Goal: Book appointment/travel/reservation

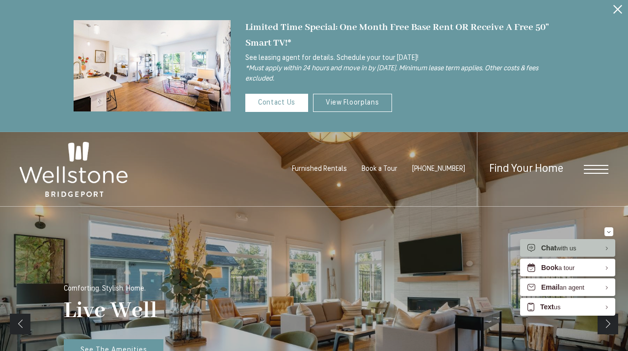
click at [617, 8] on icon "Close Alert" at bounding box center [617, 9] width 9 height 9
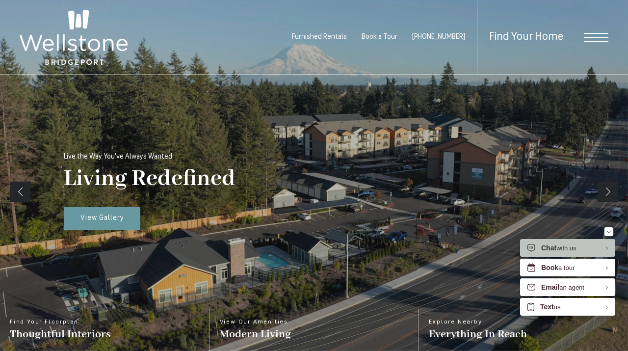
scroll to position [86, 0]
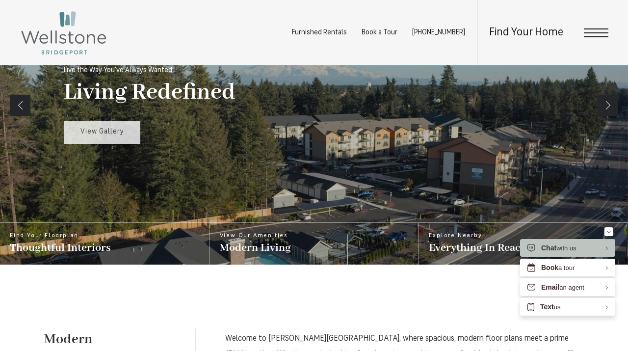
click at [116, 133] on span "View Gallery" at bounding box center [102, 131] width 44 height 7
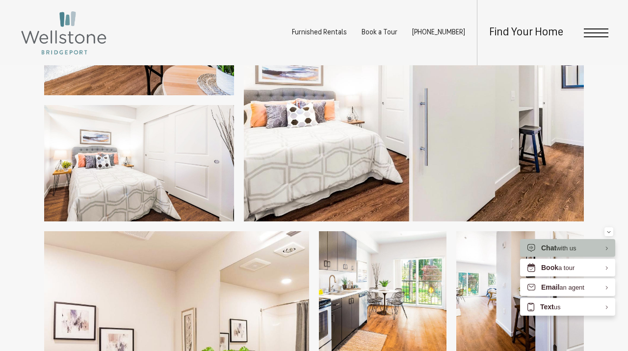
scroll to position [1295, 0]
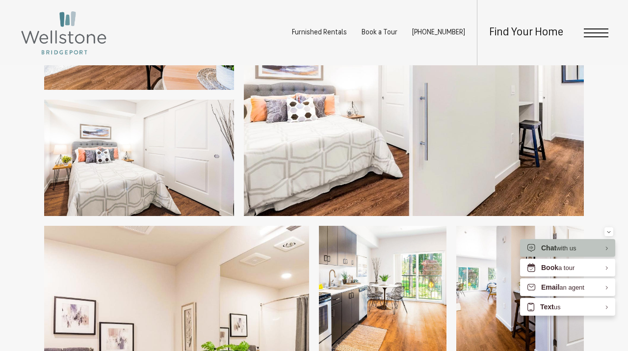
click at [603, 34] on span "Open Menu" at bounding box center [596, 32] width 25 height 9
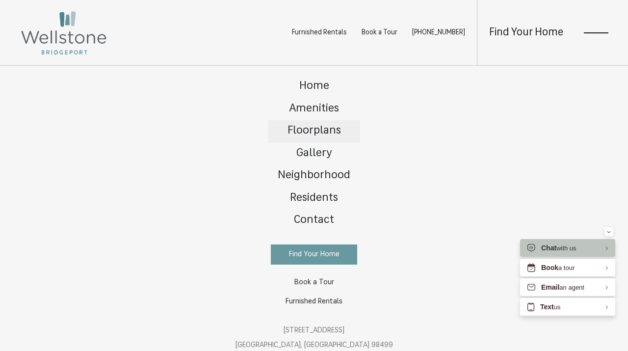
click at [319, 127] on span "Floorplans" at bounding box center [314, 130] width 53 height 11
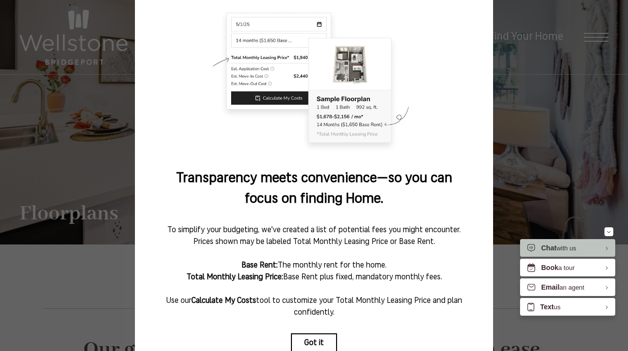
scroll to position [64, 0]
click at [310, 340] on button "Got it" at bounding box center [314, 344] width 46 height 20
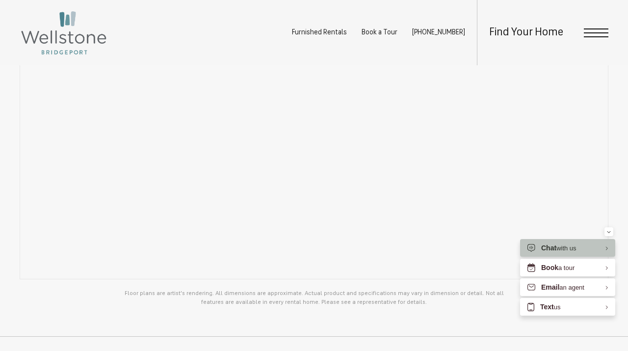
scroll to position [716, 0]
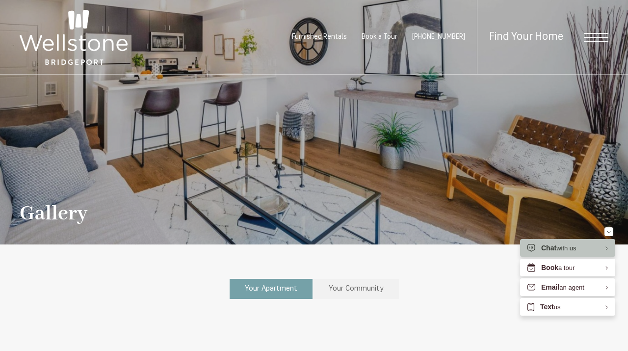
click at [284, 285] on span "Your Apartment" at bounding box center [271, 288] width 52 height 7
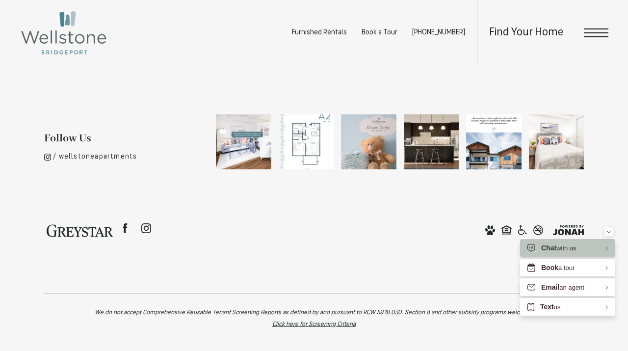
scroll to position [2546, 0]
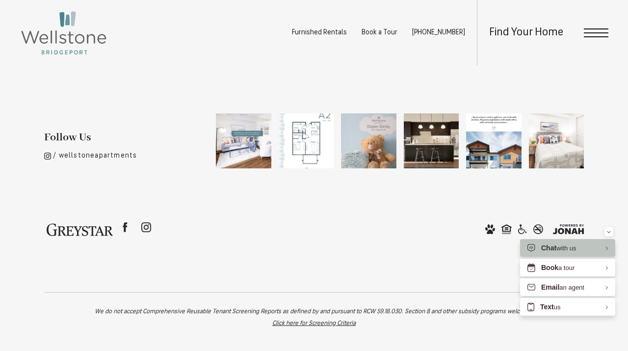
click at [588, 27] on div "Find Your Home" at bounding box center [542, 32] width 131 height 65
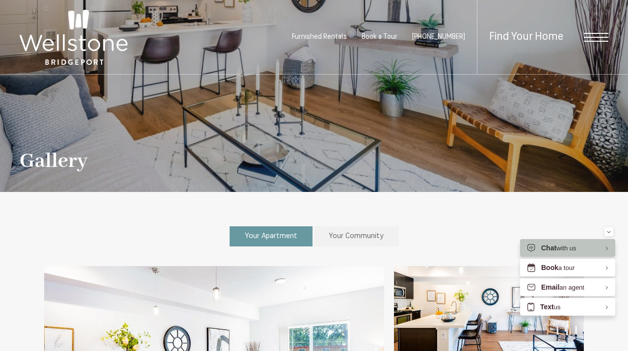
scroll to position [0, 0]
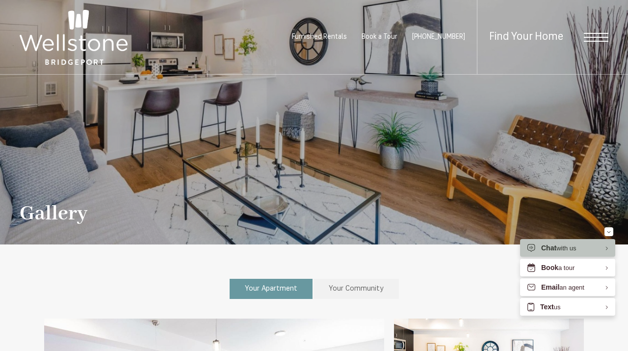
click at [592, 35] on span "Open Menu" at bounding box center [596, 37] width 25 height 9
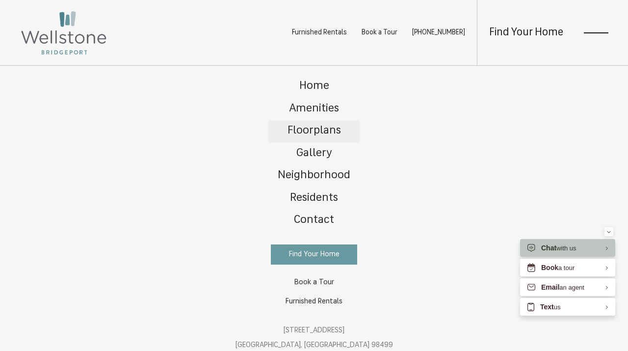
click at [309, 128] on span "Floorplans" at bounding box center [314, 130] width 53 height 11
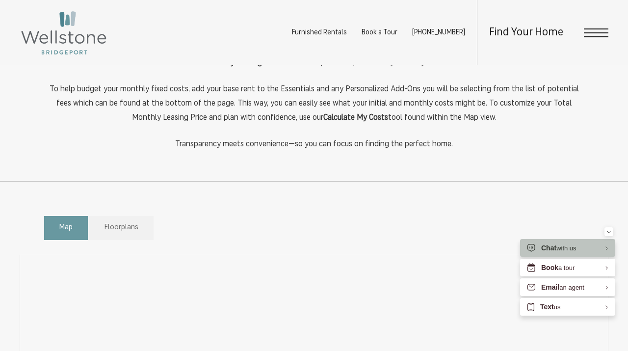
scroll to position [413, 0]
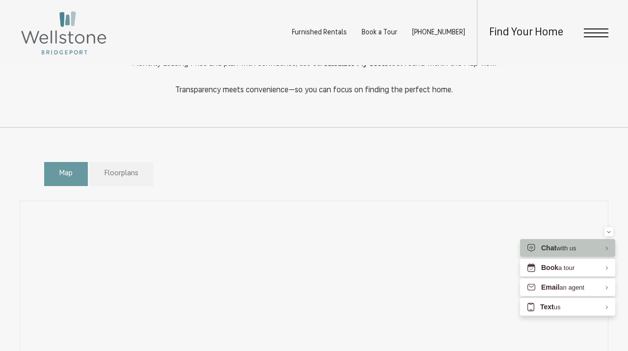
click at [118, 173] on span "Floorplans" at bounding box center [122, 173] width 34 height 11
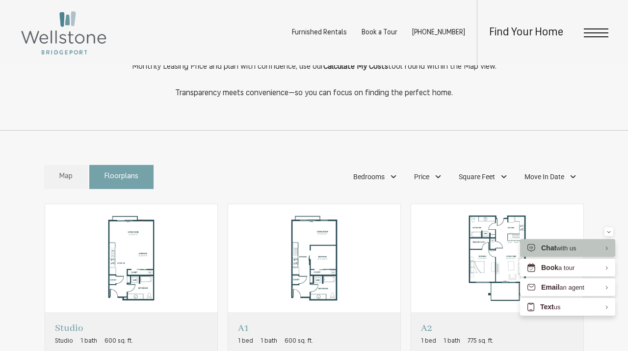
scroll to position [398, 0]
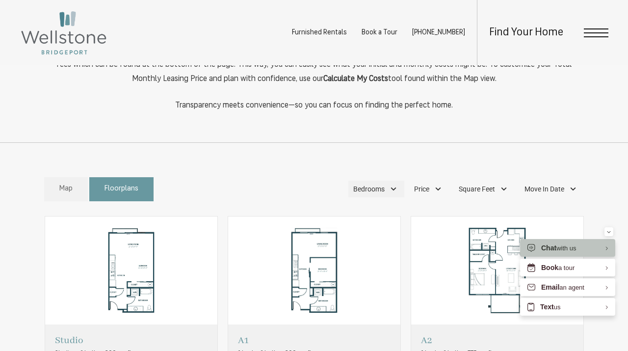
click at [392, 188] on div "Bedrooms" at bounding box center [376, 189] width 56 height 17
click at [339, 252] on span "2 Bedroom" at bounding box center [357, 251] width 49 height 11
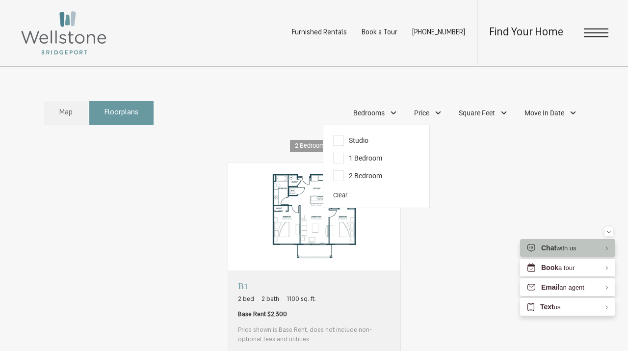
scroll to position [489, 0]
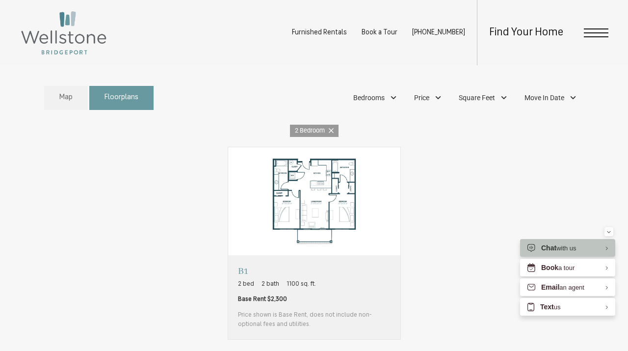
click at [500, 195] on div "Studio Studio 1 bath 600 sq. ft. Contact Us A1 1 bed 1 bath 600 sq. ft. A2" at bounding box center [314, 243] width 540 height 193
click at [570, 97] on div "Move In Date" at bounding box center [552, 97] width 64 height 17
click at [502, 227] on div "31" at bounding box center [501, 232] width 17 height 16
click at [414, 128] on div "2 Bedroom Aug 31" at bounding box center [314, 131] width 589 height 12
click at [64, 101] on span "Map" at bounding box center [65, 97] width 13 height 11
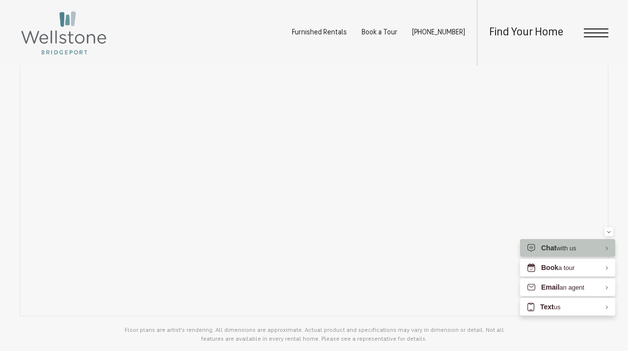
scroll to position [482, 0]
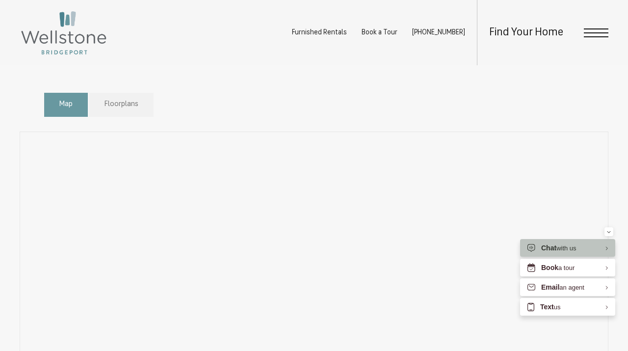
click at [121, 105] on span "Floorplans" at bounding box center [122, 104] width 34 height 11
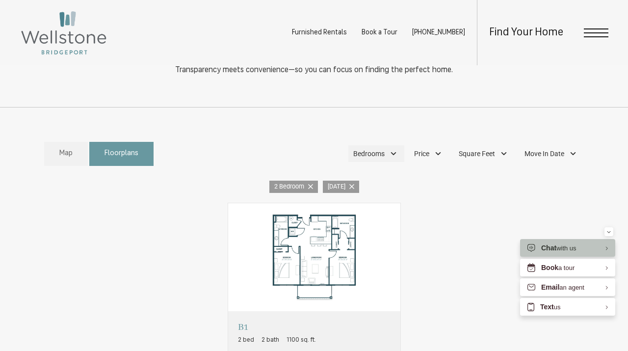
scroll to position [428, 0]
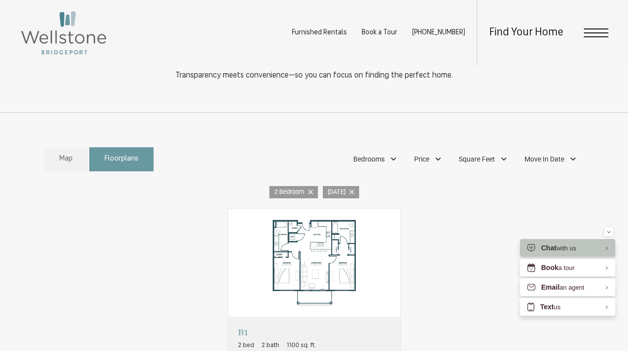
click at [313, 191] on icon at bounding box center [310, 191] width 5 height 5
click at [315, 261] on img "View floorplan B1" at bounding box center [314, 263] width 172 height 108
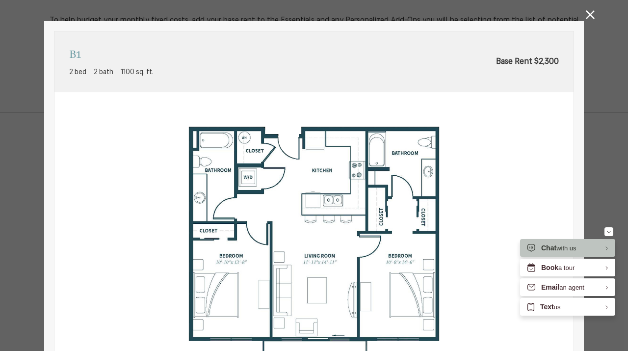
scroll to position [0, 0]
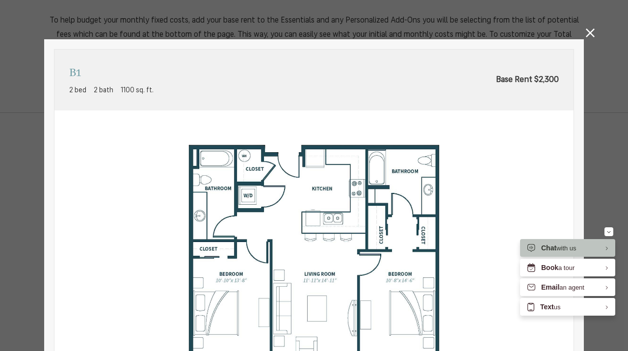
click at [590, 34] on icon at bounding box center [590, 32] width 9 height 9
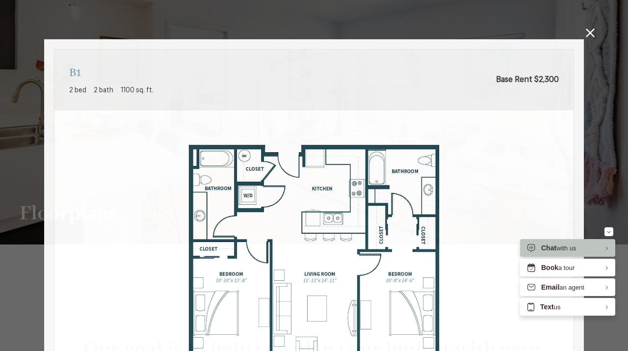
scroll to position [428, 0]
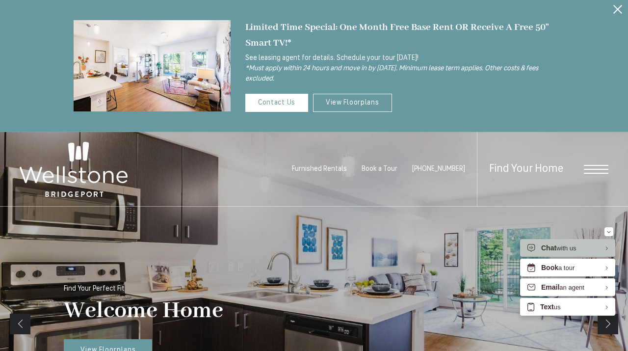
click at [623, 6] on button "Proceed To Website" at bounding box center [617, 9] width 21 height 19
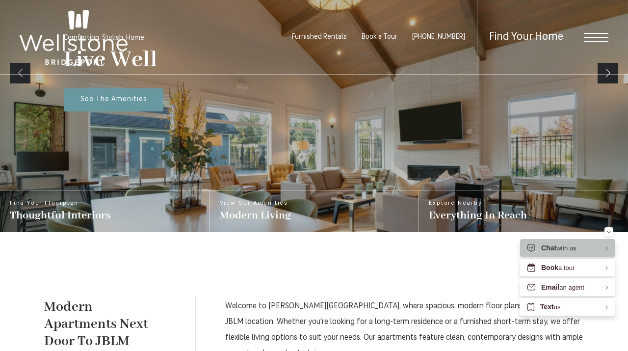
scroll to position [60, 0]
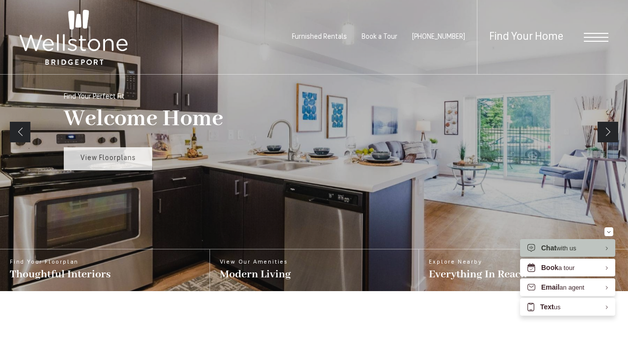
click at [113, 157] on span "View Floorplans" at bounding box center [107, 158] width 55 height 7
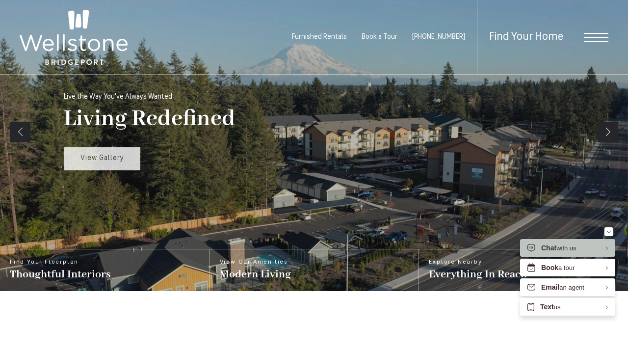
click at [114, 158] on span "View Gallery" at bounding box center [102, 158] width 44 height 7
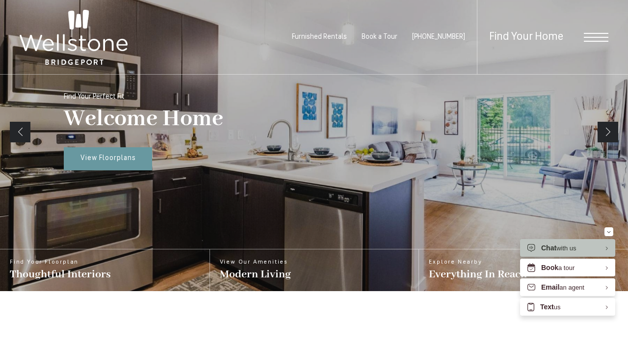
click at [596, 34] on span "Open Menu" at bounding box center [596, 37] width 25 height 9
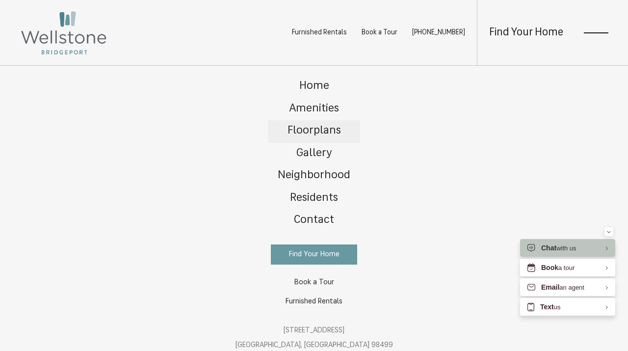
click at [316, 132] on span "Floorplans" at bounding box center [314, 130] width 53 height 11
click at [316, 129] on span "Floorplans" at bounding box center [314, 130] width 53 height 11
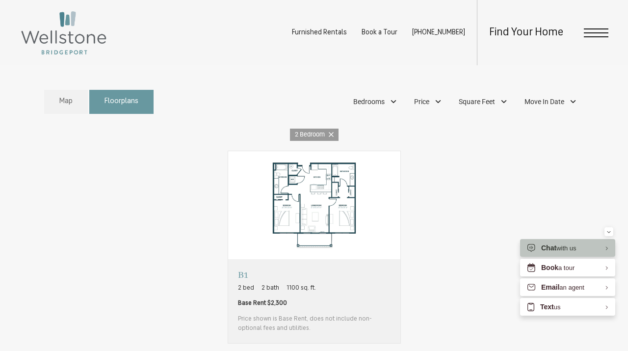
scroll to position [479, 0]
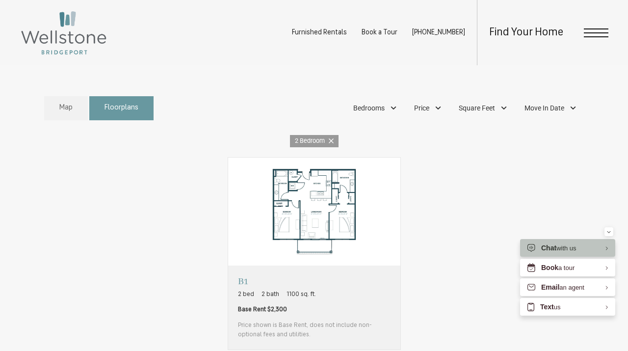
click at [331, 140] on icon at bounding box center [331, 140] width 5 height 5
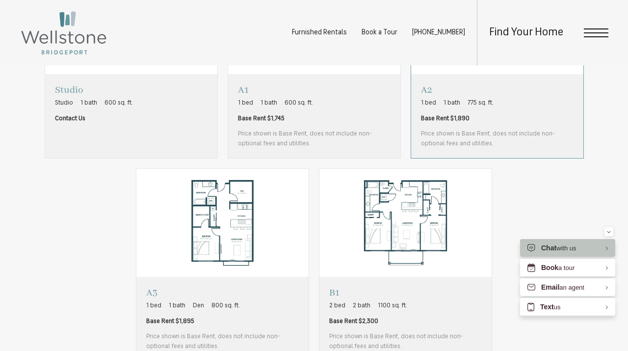
scroll to position [651, 0]
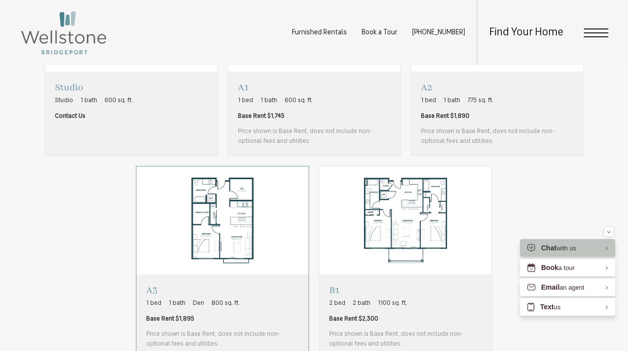
click at [248, 218] on img "View floorplan A3" at bounding box center [222, 220] width 172 height 108
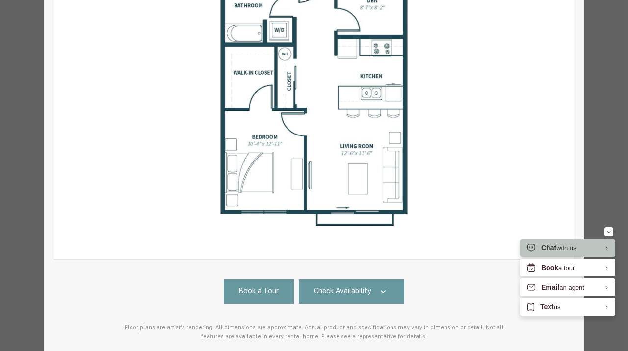
scroll to position [178, 0]
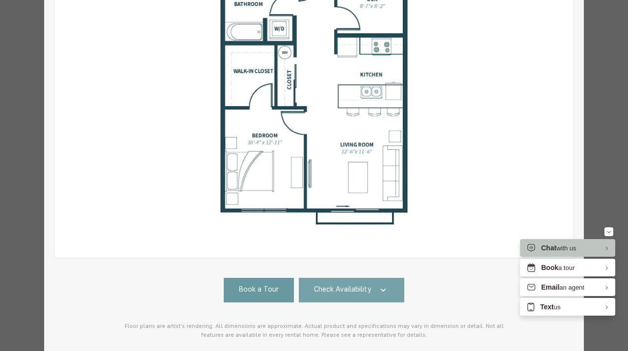
click at [381, 294] on icon at bounding box center [383, 290] width 12 height 12
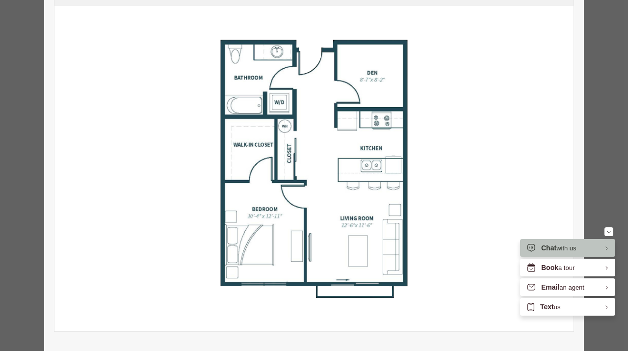
scroll to position [104, 0]
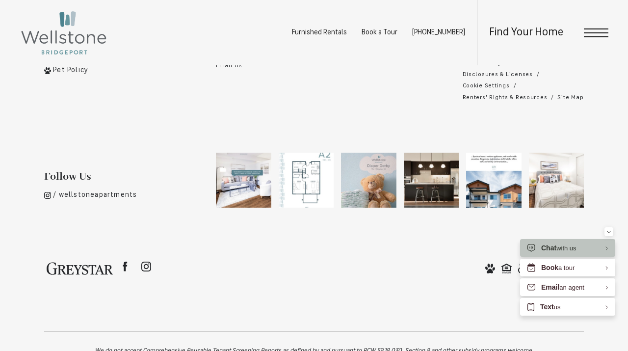
scroll to position [1877, 0]
click at [592, 33] on span "Open Menu" at bounding box center [596, 32] width 25 height 1
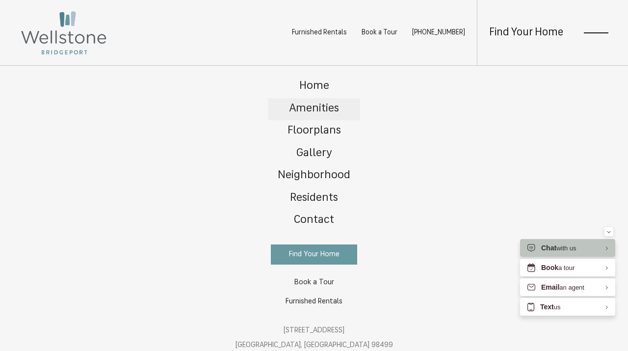
click at [320, 106] on span "Amenities" at bounding box center [314, 108] width 50 height 11
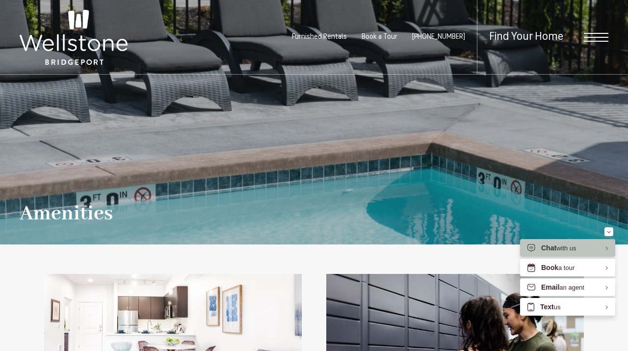
click at [600, 36] on span "Open Menu" at bounding box center [596, 37] width 25 height 9
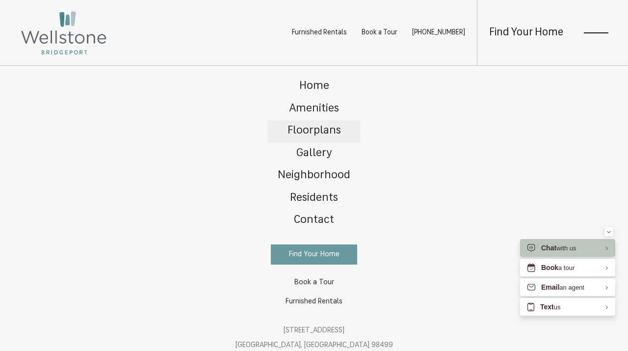
click at [332, 135] on span "Floorplans" at bounding box center [314, 130] width 53 height 11
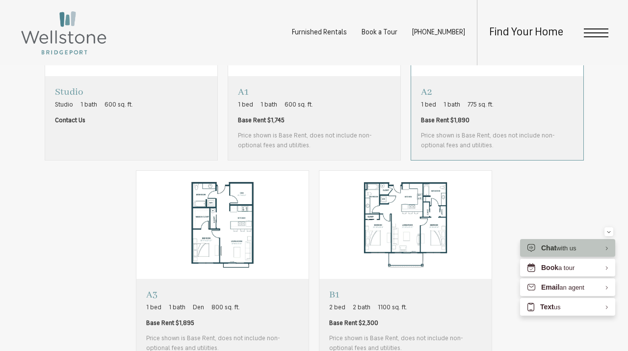
scroll to position [652, 0]
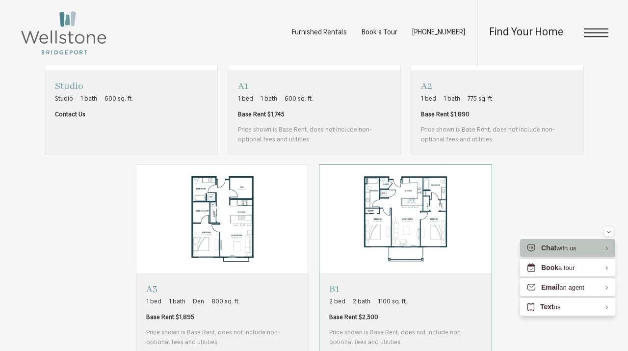
click at [396, 217] on img "View floorplan B1" at bounding box center [405, 219] width 172 height 108
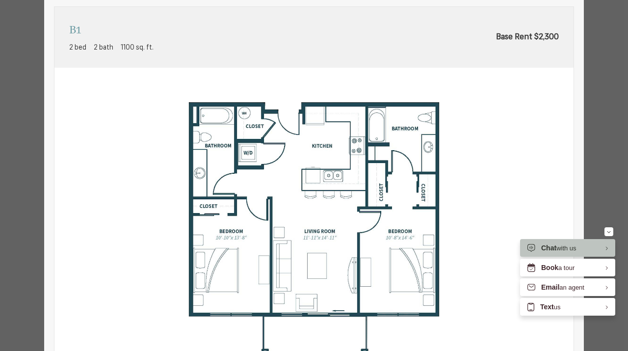
scroll to position [0, 0]
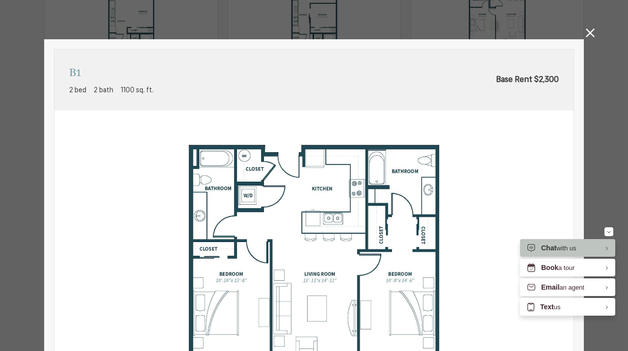
click at [592, 33] on icon at bounding box center [590, 32] width 9 height 9
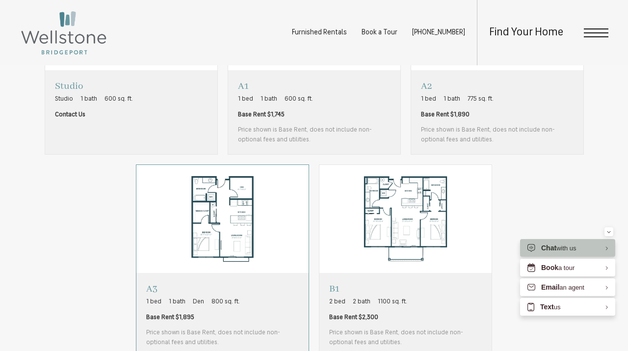
click at [187, 253] on img "View floorplan A3" at bounding box center [222, 219] width 172 height 108
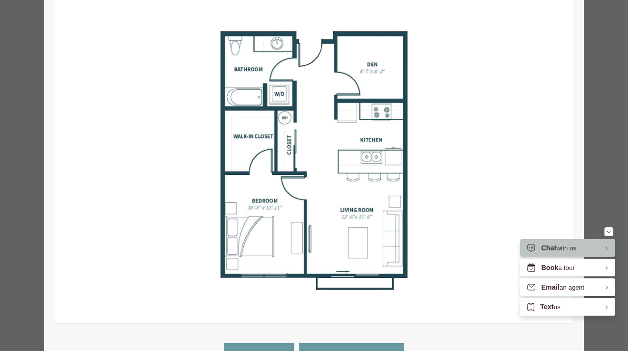
scroll to position [0, 0]
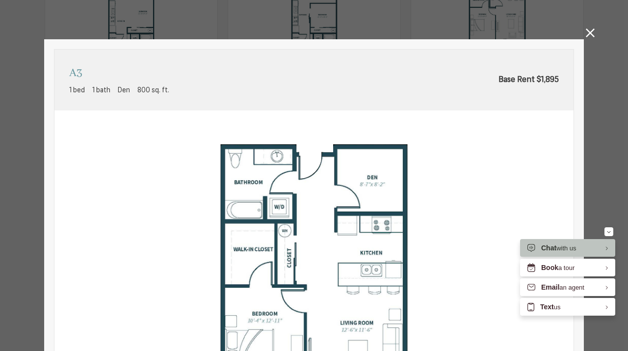
click at [593, 32] on icon at bounding box center [590, 32] width 9 height 9
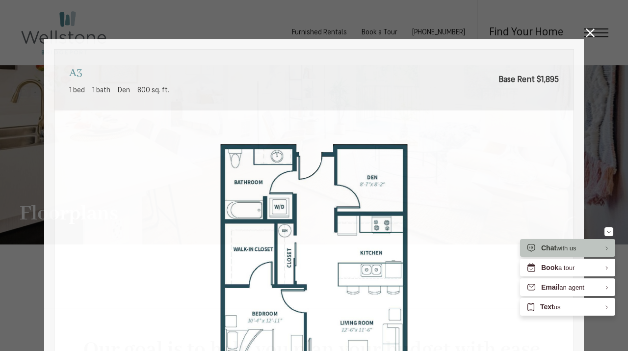
scroll to position [652, 0]
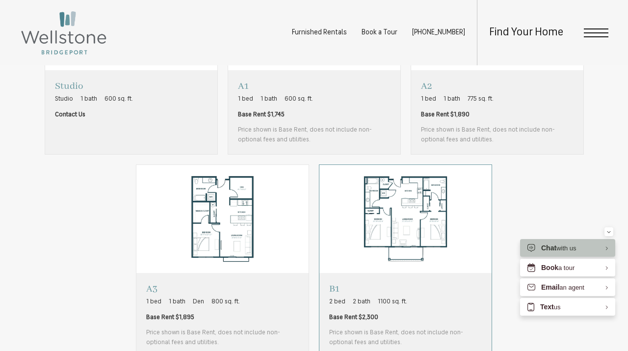
click at [388, 183] on img "View floorplan B1" at bounding box center [405, 219] width 172 height 108
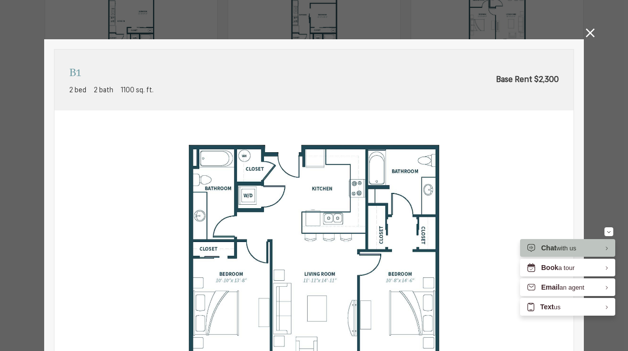
scroll to position [226, 0]
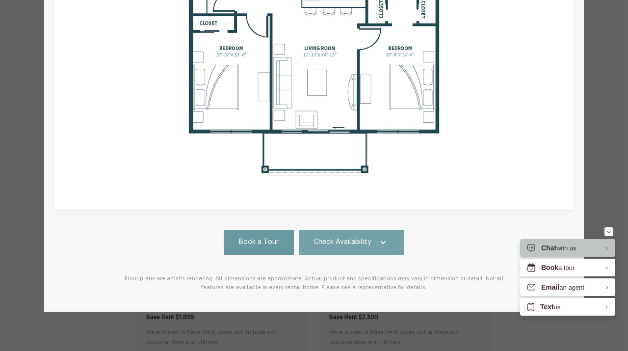
click at [338, 242] on span "Check Availability" at bounding box center [342, 242] width 57 height 11
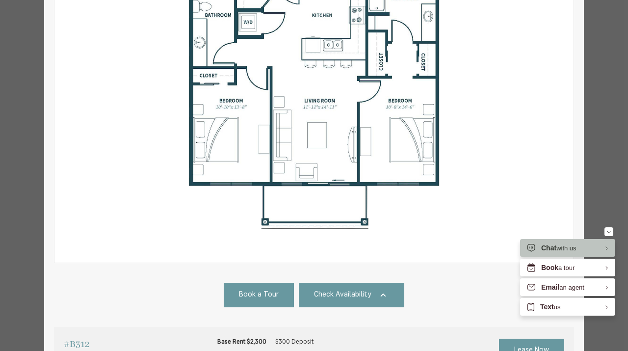
scroll to position [0, 0]
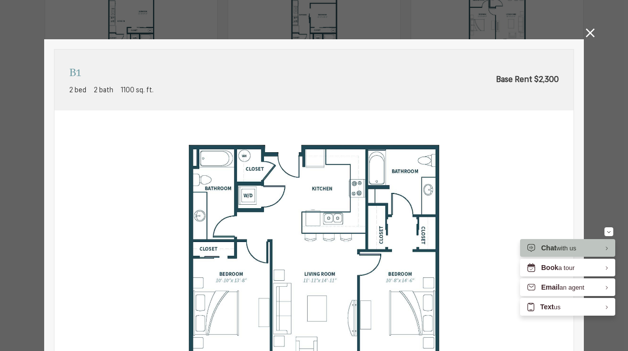
click at [591, 34] on icon at bounding box center [590, 32] width 9 height 9
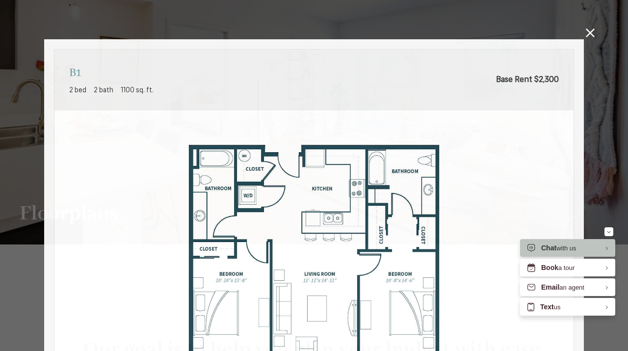
scroll to position [652, 0]
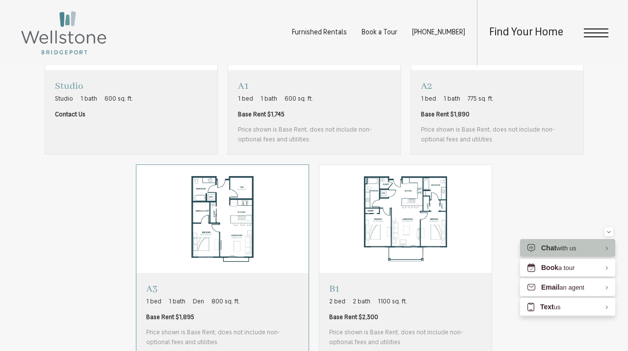
click at [209, 187] on img "View floorplan A3" at bounding box center [222, 219] width 172 height 108
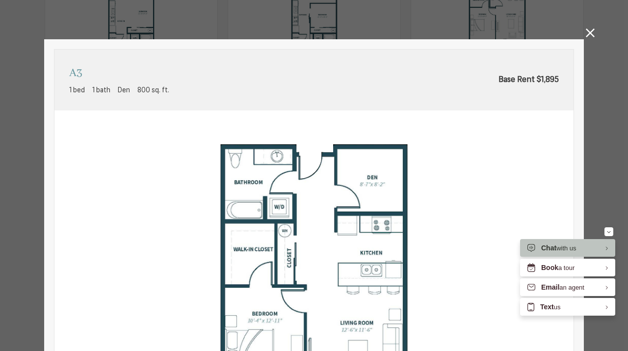
scroll to position [226, 0]
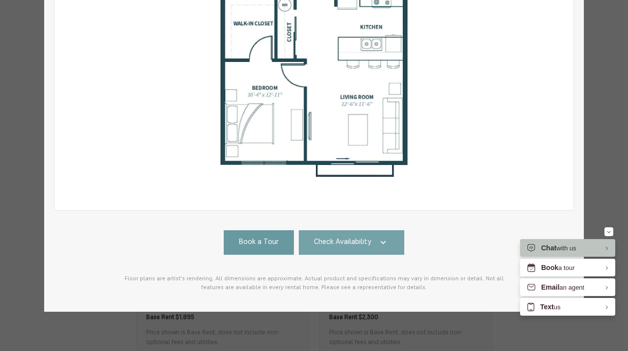
click at [349, 244] on span "Check Availability" at bounding box center [342, 242] width 57 height 11
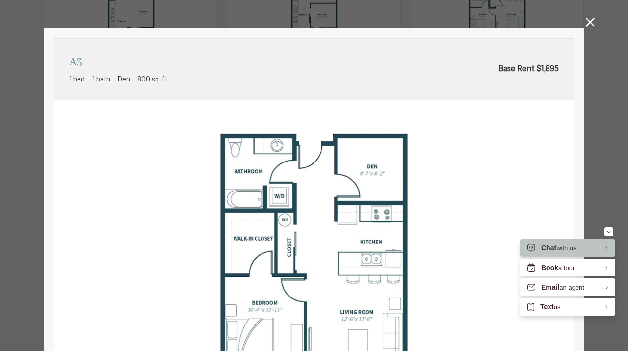
scroll to position [0, 0]
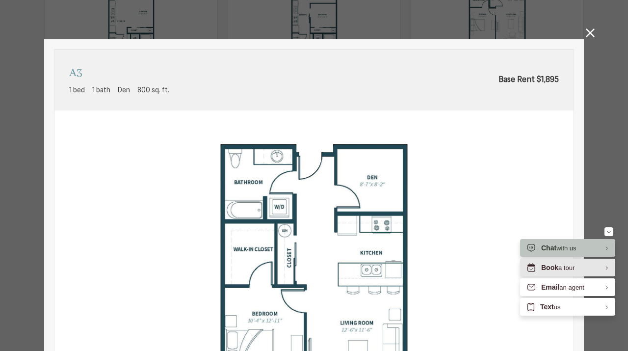
click at [552, 269] on span "Book" at bounding box center [549, 267] width 17 height 8
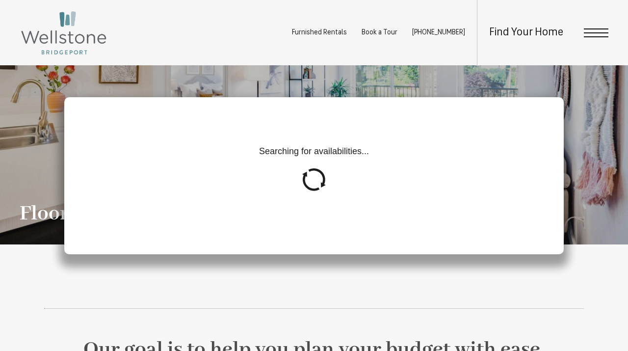
scroll to position [652, 0]
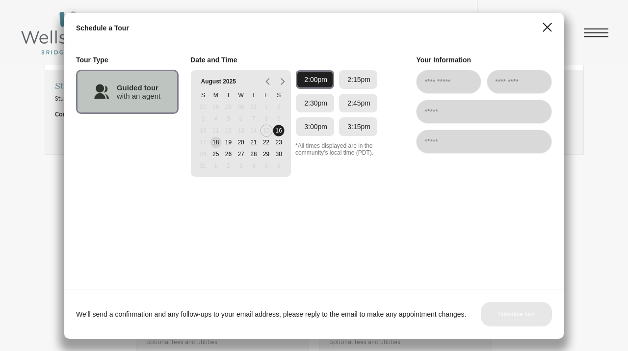
click at [218, 140] on button "18" at bounding box center [215, 142] width 13 height 7
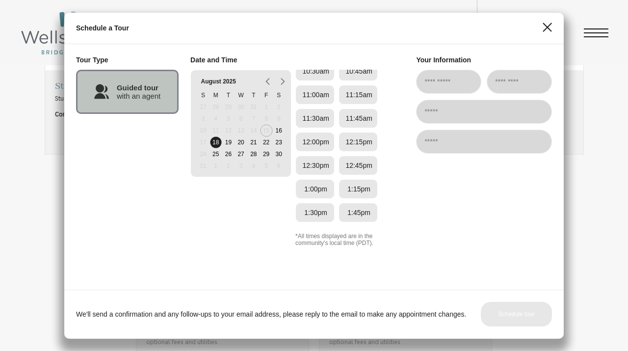
scroll to position [0, 0]
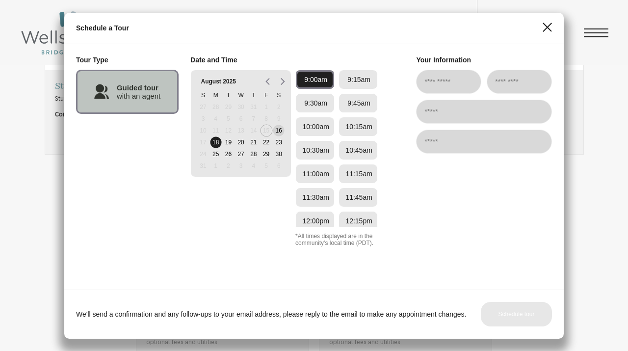
click at [279, 130] on button "16" at bounding box center [278, 130] width 13 height 7
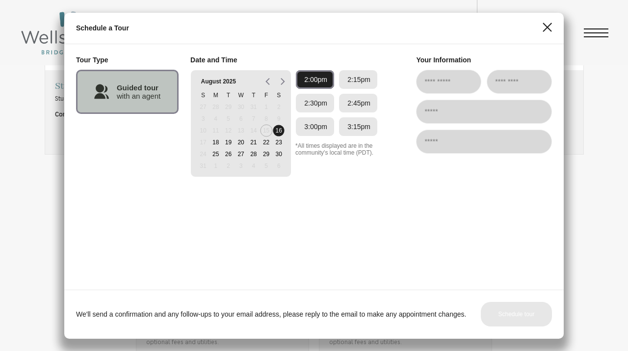
click at [318, 79] on span "2:00pm" at bounding box center [315, 80] width 23 height 8
click at [456, 87] on input "EliseAI Widget" at bounding box center [448, 82] width 65 height 24
type input "****"
click at [517, 80] on input "EliseAI Widget" at bounding box center [519, 82] width 65 height 24
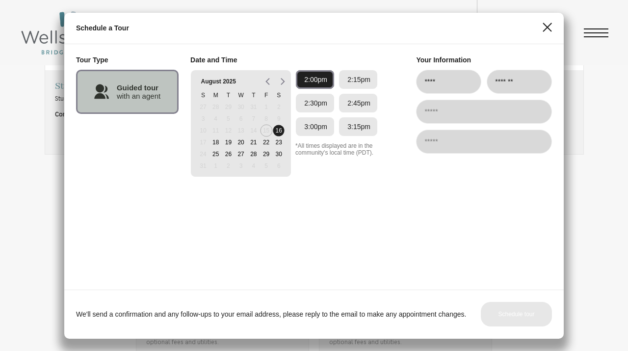
type input "*******"
click at [477, 115] on input "EliseAI Widget" at bounding box center [484, 112] width 136 height 24
type input "**********"
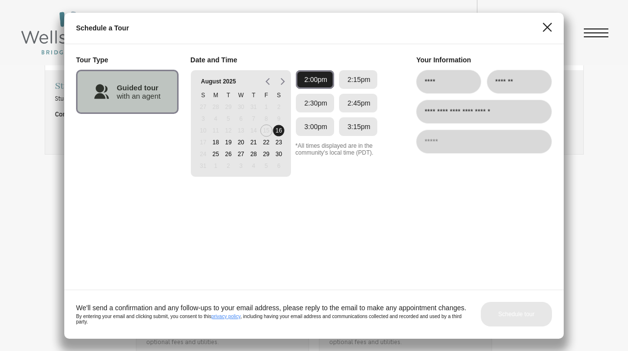
click at [439, 138] on input "EliseAI Widget" at bounding box center [484, 142] width 136 height 24
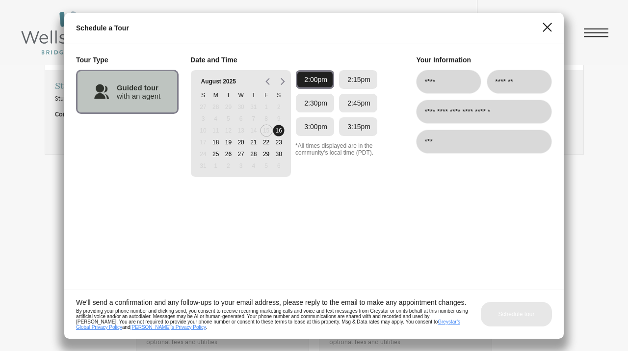
type input "*****"
drag, startPoint x: 480, startPoint y: 112, endPoint x: 413, endPoint y: 114, distance: 66.8
click at [413, 114] on div "**********" at bounding box center [314, 116] width 476 height 121
type input "**********"
click at [447, 139] on input "*****" at bounding box center [484, 142] width 136 height 24
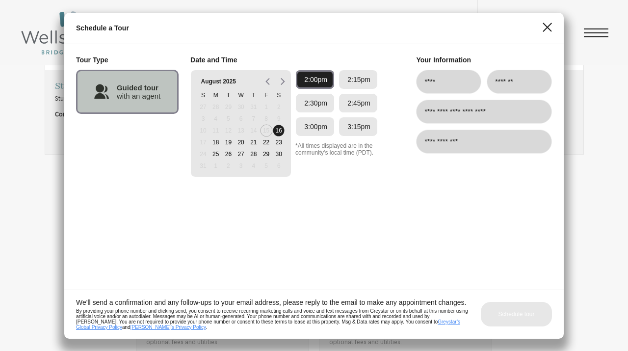
type input "**********"
click at [510, 315] on button "Schedule tour" at bounding box center [516, 314] width 71 height 25
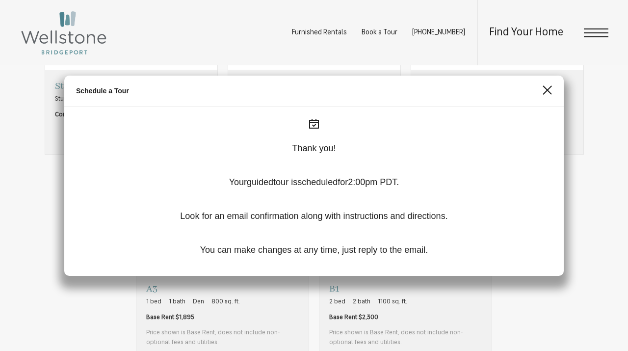
click at [545, 87] on icon "Close" at bounding box center [547, 90] width 8 height 8
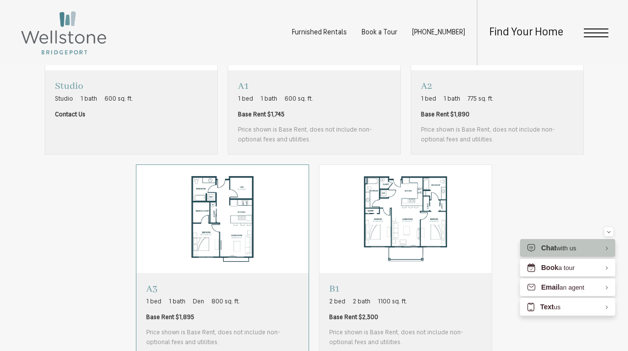
click at [238, 250] on img "View floorplan A3" at bounding box center [222, 219] width 172 height 108
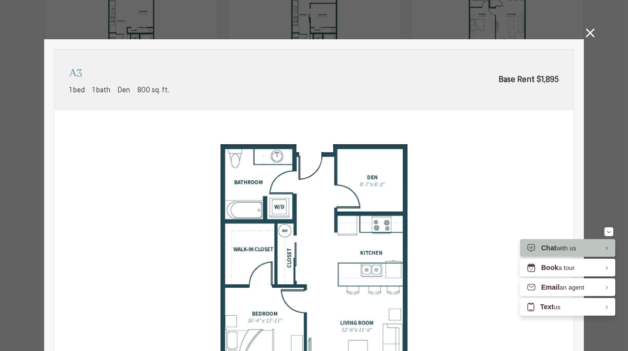
click at [591, 32] on icon at bounding box center [590, 32] width 9 height 9
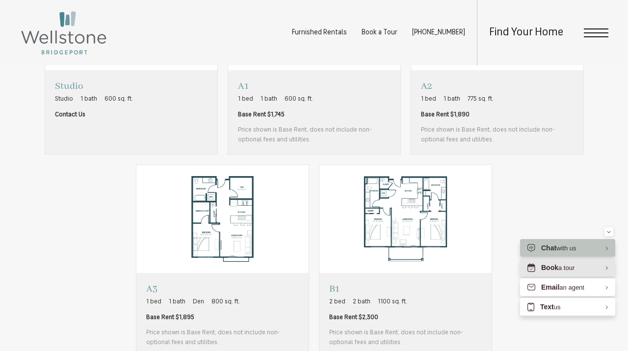
click at [577, 269] on div "Book a tour" at bounding box center [567, 268] width 95 height 18
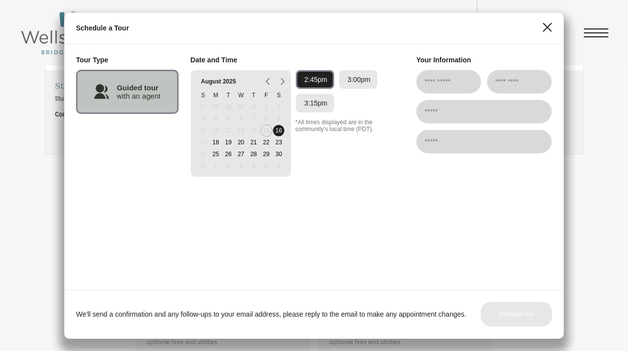
click at [546, 23] on icon "Close" at bounding box center [547, 27] width 9 height 9
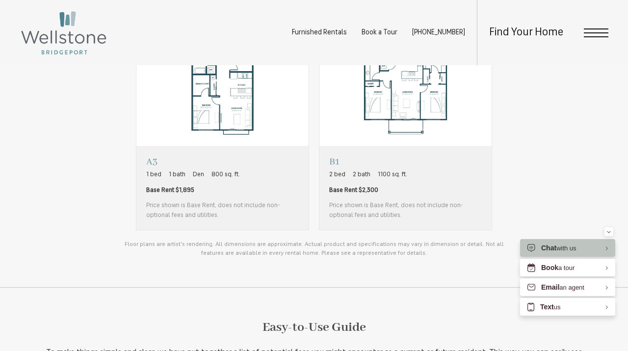
scroll to position [780, 0]
click at [230, 187] on span "Base Rent $1,895" at bounding box center [222, 190] width 153 height 10
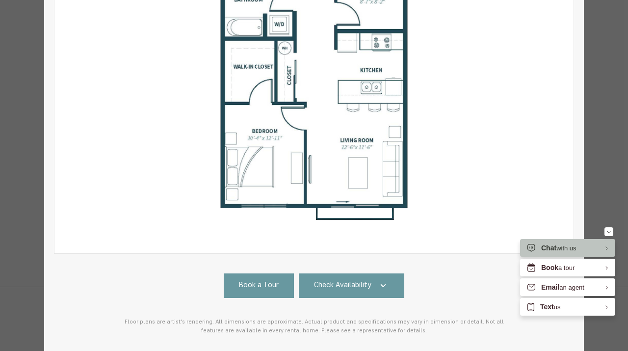
scroll to position [215, 0]
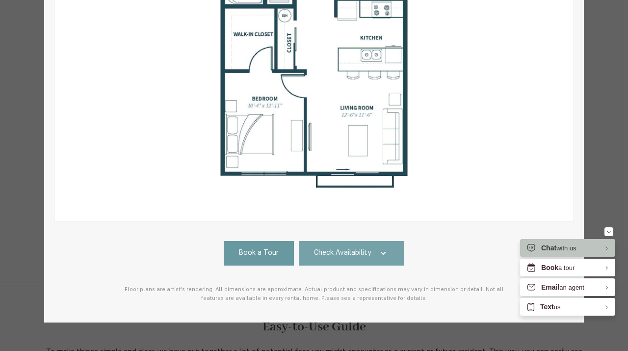
click at [343, 254] on span "Check Availability" at bounding box center [342, 253] width 57 height 11
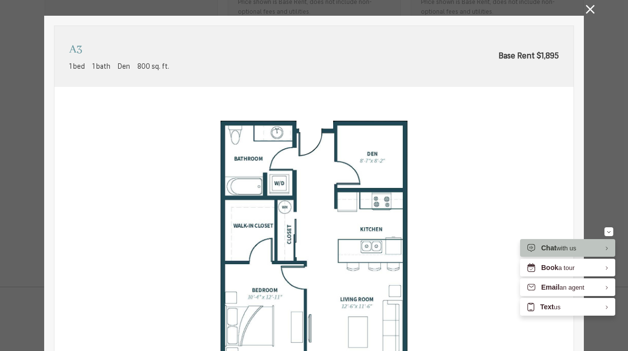
scroll to position [22, 0]
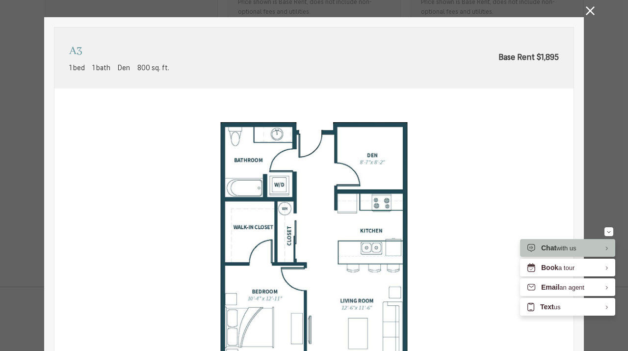
click at [437, 124] on img at bounding box center [313, 251] width 519 height 326
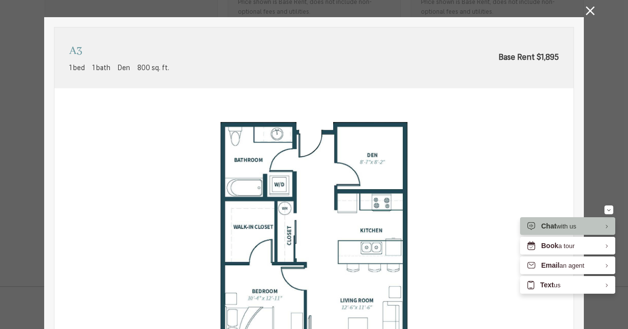
click at [592, 9] on icon at bounding box center [590, 10] width 9 height 9
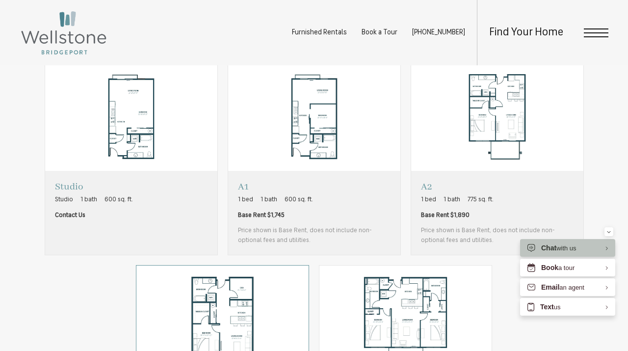
scroll to position [0, 0]
